Goal: Find specific page/section

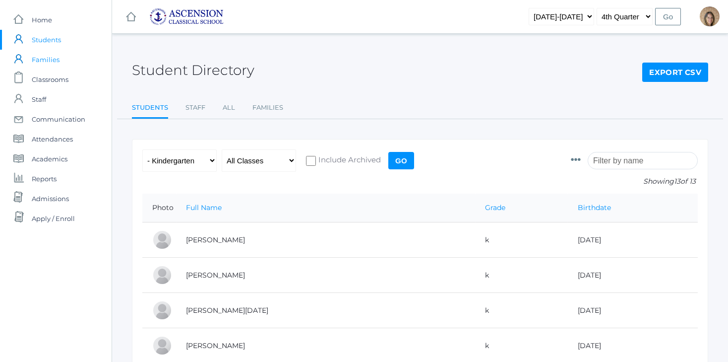
click at [54, 62] on span "Families" at bounding box center [46, 60] width 28 height 20
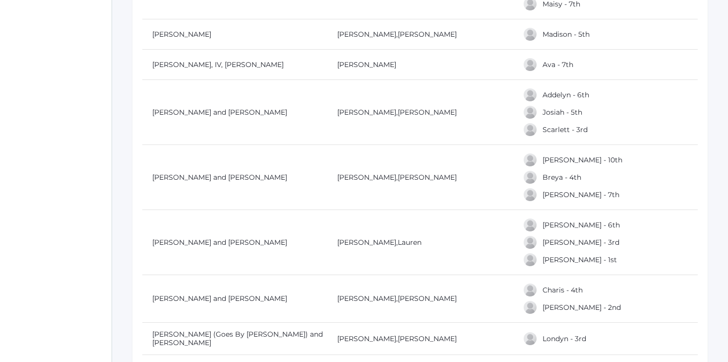
scroll to position [1604, 0]
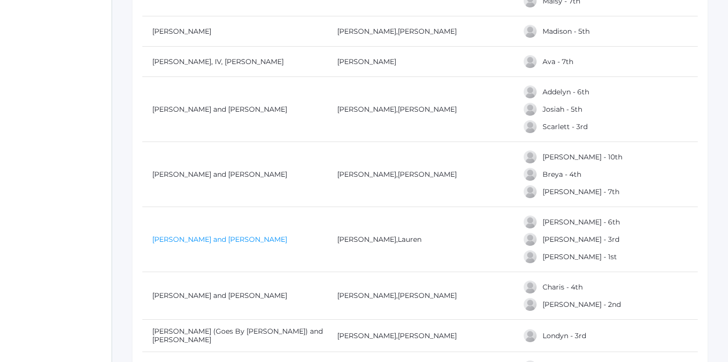
click at [205, 237] on link "[PERSON_NAME] and [PERSON_NAME]" at bounding box center [219, 239] width 135 height 9
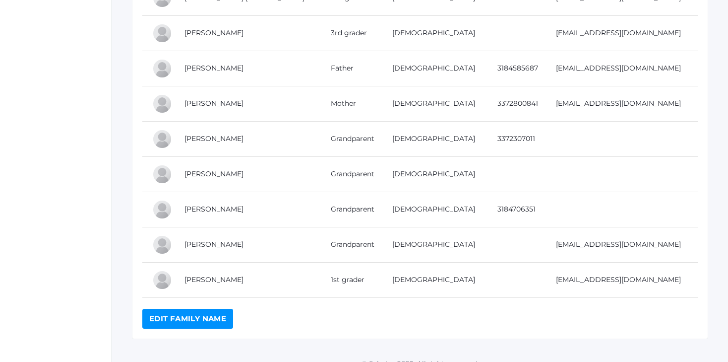
scroll to position [242, 0]
click at [207, 210] on link "[PERSON_NAME]" at bounding box center [214, 209] width 59 height 9
